Goal: Download file/media

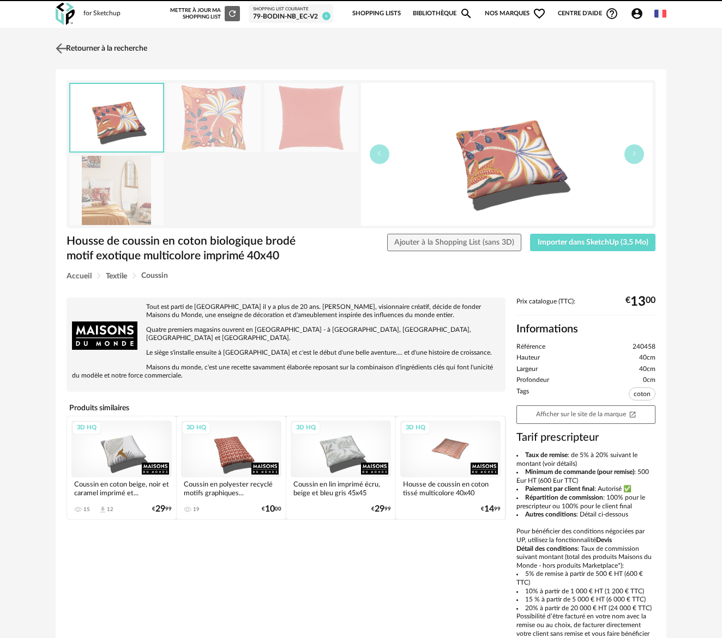
click at [125, 52] on link "Retourner à la recherche" at bounding box center [100, 49] width 94 height 24
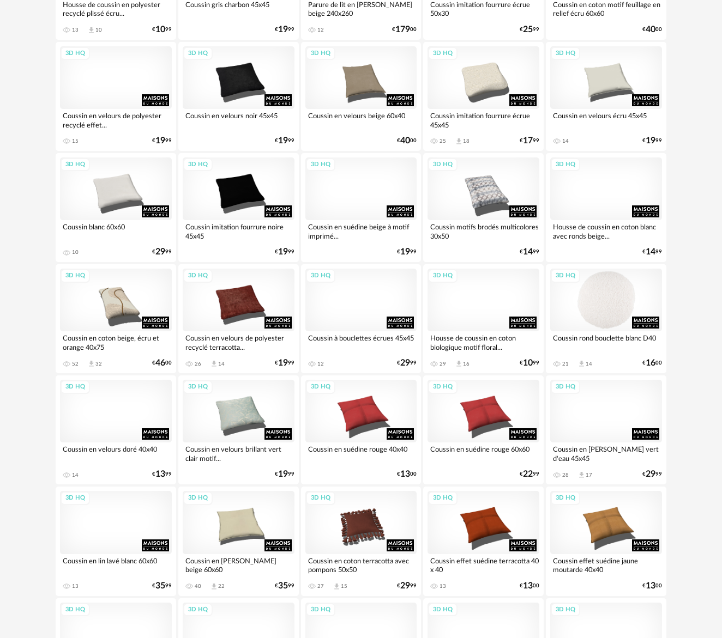
scroll to position [1584, 0]
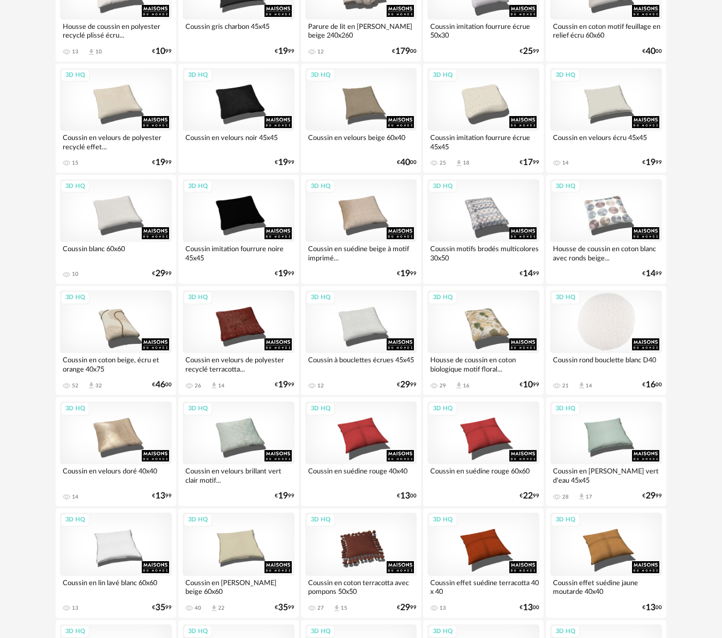
click at [617, 310] on div "3D HQ" at bounding box center [606, 321] width 112 height 63
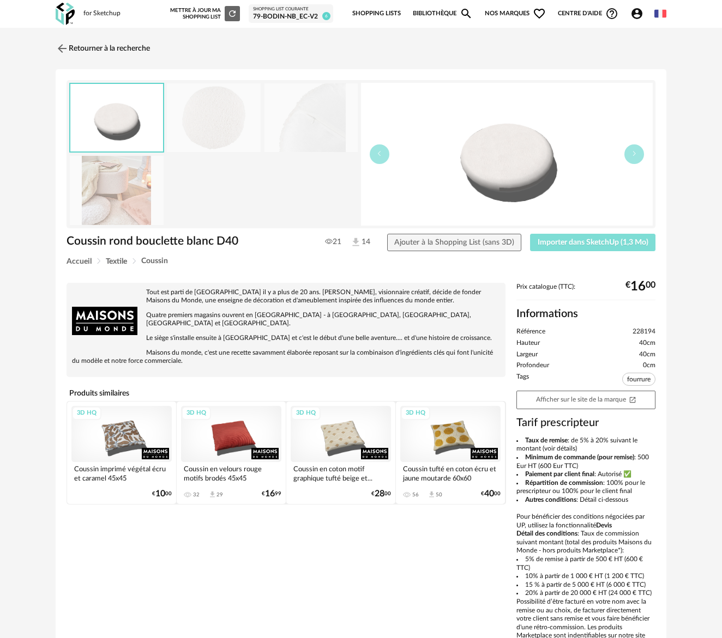
click at [602, 246] on button "Importer dans SketchUp (1,3 Mo)" at bounding box center [592, 242] width 125 height 17
